Goal: Task Accomplishment & Management: Use online tool/utility

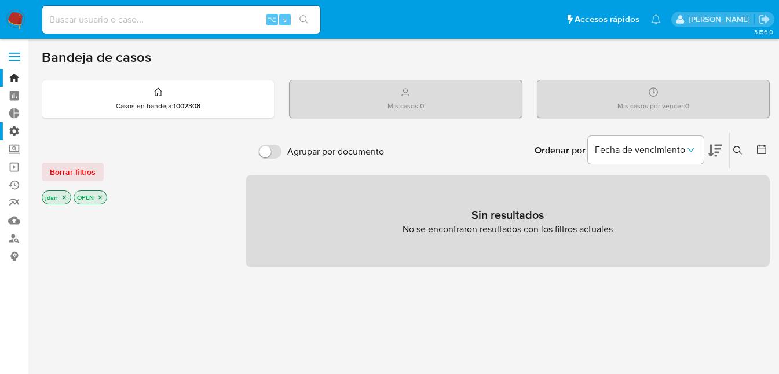
click at [15, 130] on label "Administración" at bounding box center [69, 131] width 138 height 18
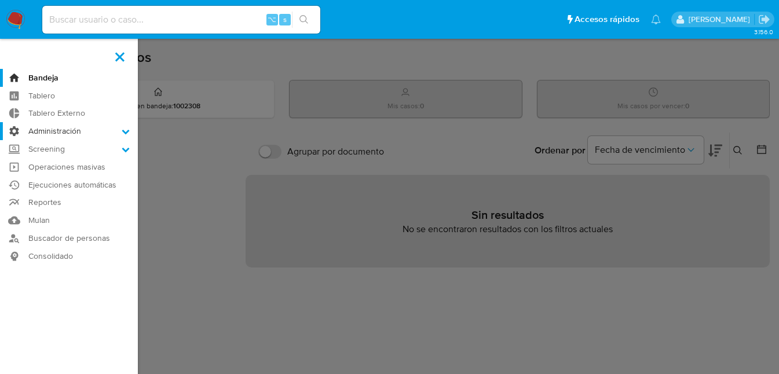
click at [0, 0] on input "Administración" at bounding box center [0, 0] width 0 height 0
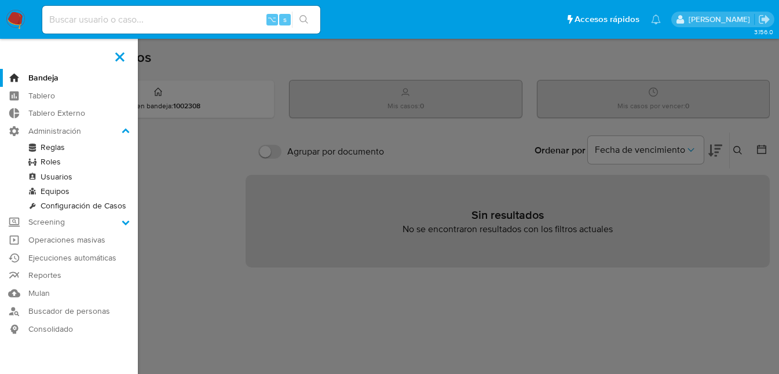
click at [67, 147] on link "Reglas" at bounding box center [69, 147] width 138 height 14
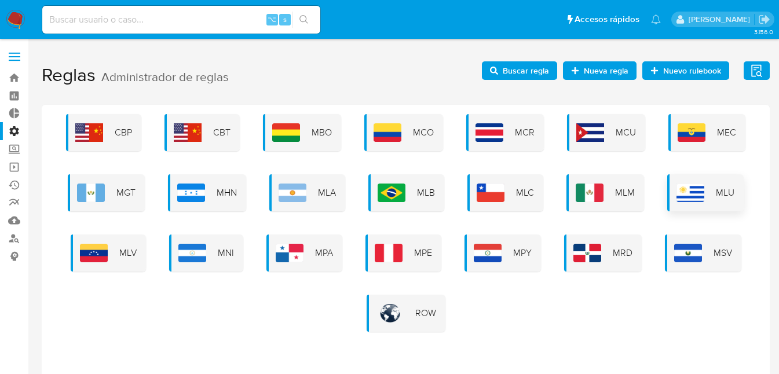
click at [701, 191] on img at bounding box center [691, 193] width 28 height 19
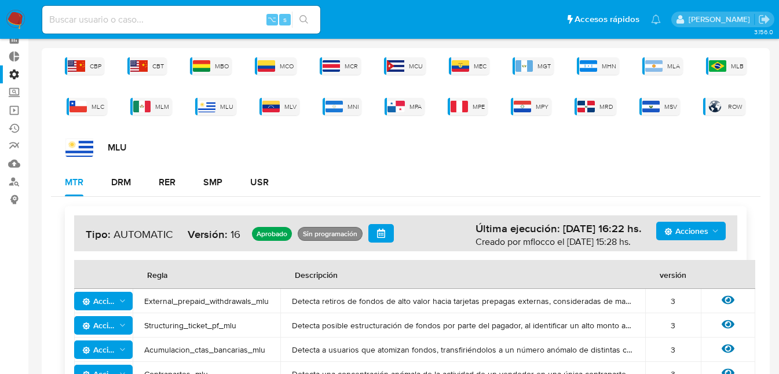
scroll to position [68, 0]
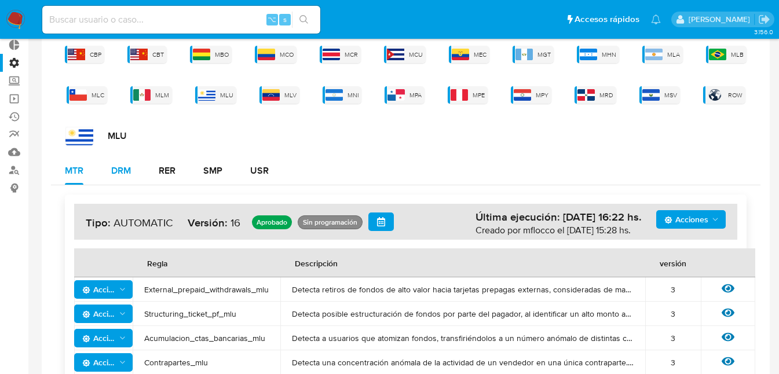
click at [122, 173] on div "DRM" at bounding box center [121, 170] width 20 height 9
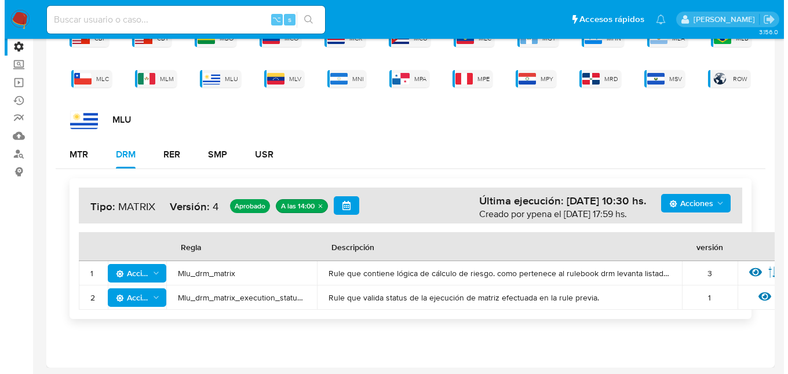
scroll to position [86, 0]
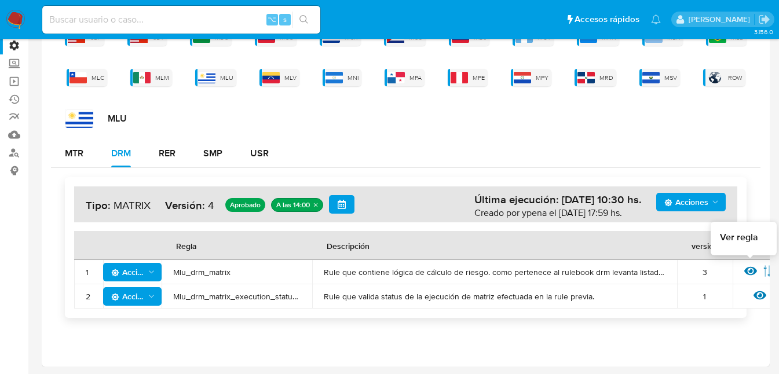
click at [745, 272] on icon at bounding box center [751, 271] width 13 height 9
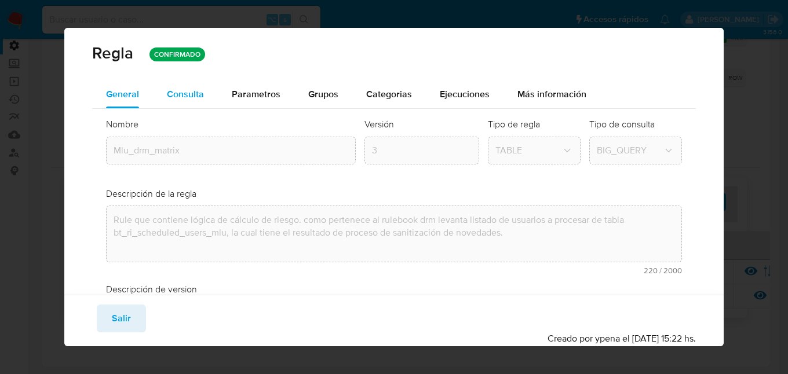
click at [173, 98] on span "Consulta" at bounding box center [185, 94] width 37 height 13
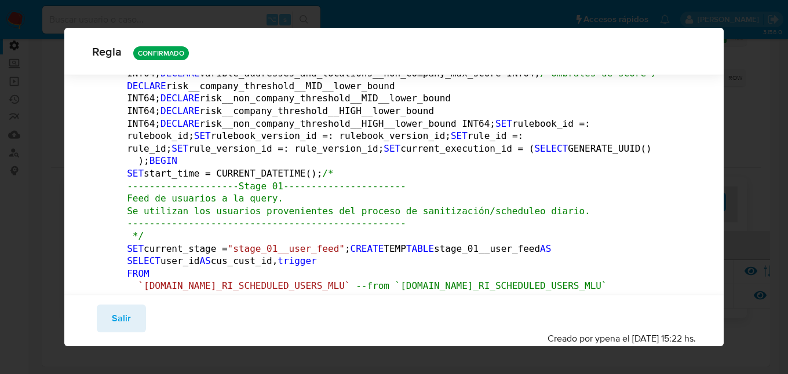
scroll to position [0, 0]
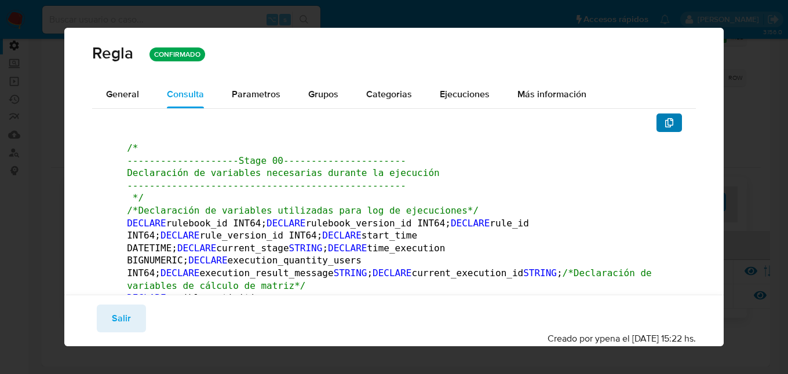
click at [665, 122] on icon "button" at bounding box center [669, 122] width 9 height 9
